Goal: Use online tool/utility

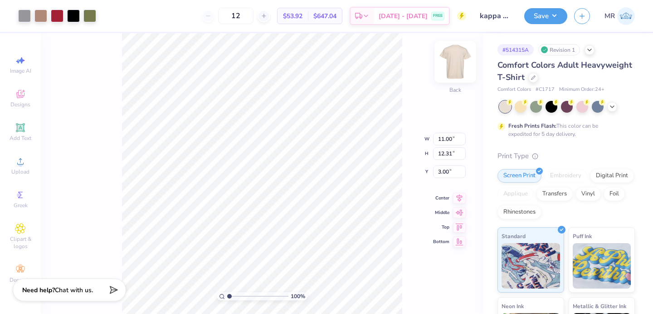
click at [456, 67] on img at bounding box center [455, 62] width 36 height 36
click at [454, 60] on img at bounding box center [455, 62] width 18 height 18
click at [407, 95] on div "100 % Front W 11.18 11.18 " H 12.52 12.52 " Y 5.39 5.39 " Center Middle Top Bot…" at bounding box center [262, 173] width 442 height 280
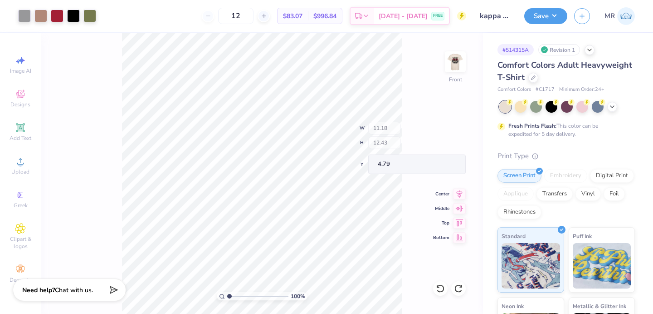
type input "4.79"
click at [443, 289] on icon at bounding box center [440, 288] width 9 height 9
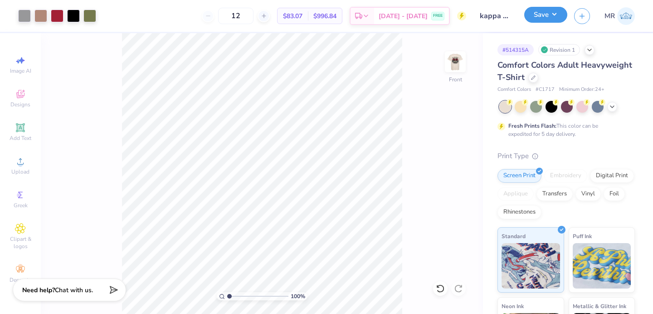
click at [556, 15] on button "Save" at bounding box center [545, 15] width 43 height 16
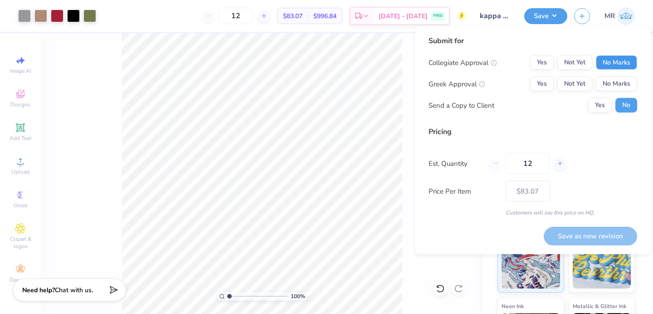
click at [618, 62] on button "No Marks" at bounding box center [616, 62] width 41 height 15
click at [572, 86] on button "Not Yet" at bounding box center [575, 84] width 35 height 15
click at [581, 239] on button "Save as new revision" at bounding box center [590, 235] width 93 height 19
type input "$83.07"
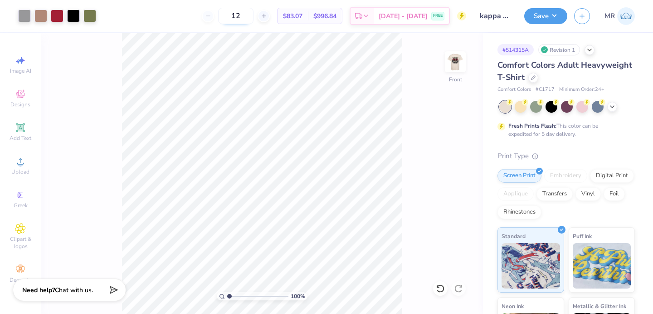
click at [555, 16] on button "Save" at bounding box center [545, 16] width 43 height 16
click at [540, 13] on button "Save" at bounding box center [545, 16] width 43 height 16
